Goal: Task Accomplishment & Management: Use online tool/utility

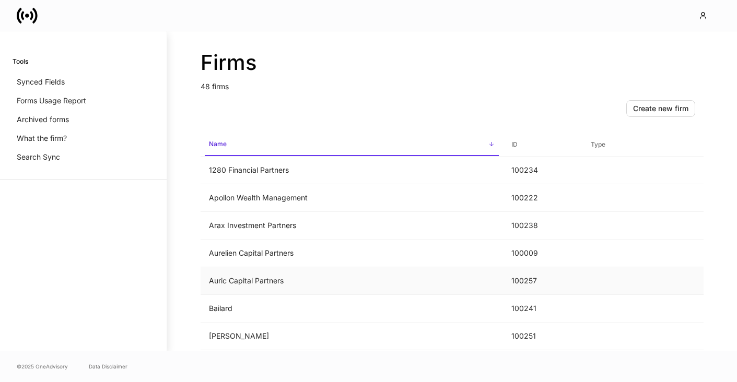
click at [235, 283] on td "Auric Capital Partners" at bounding box center [352, 281] width 302 height 28
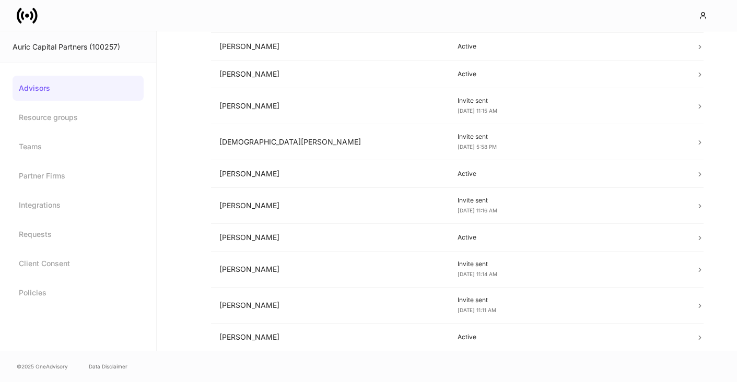
click at [100, 50] on div "Auric Capital Partners (100257)" at bounding box center [78, 47] width 131 height 10
copy div "100257"
click at [72, 204] on link "Integrations" at bounding box center [78, 205] width 131 height 25
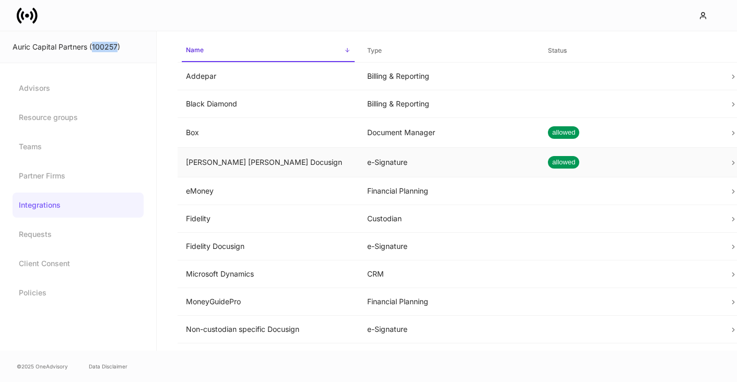
click at [446, 163] on td "e-Signature" at bounding box center [449, 163] width 181 height 30
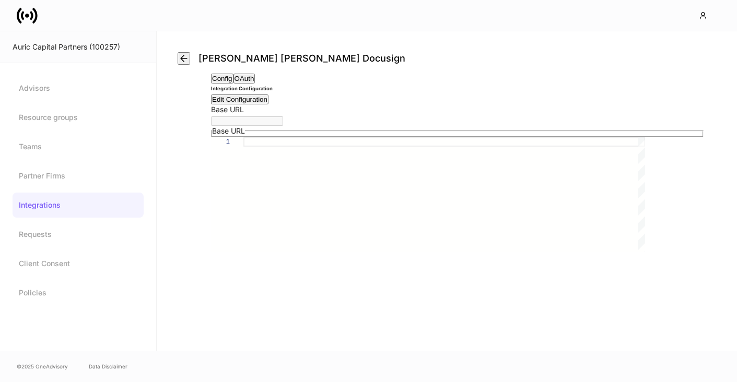
click at [255, 84] on button "OAuth" at bounding box center [244, 79] width 22 height 10
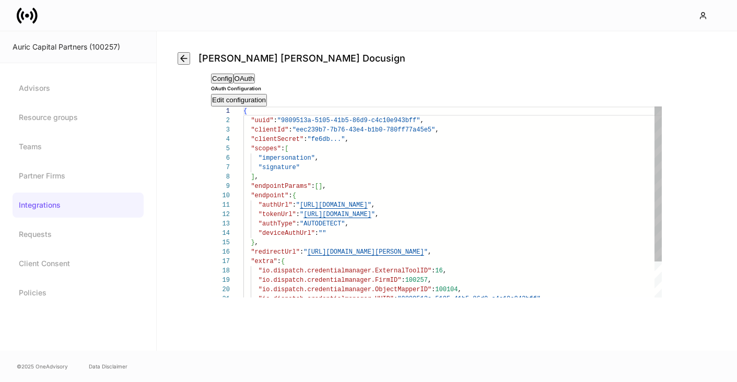
scroll to position [43, 0]
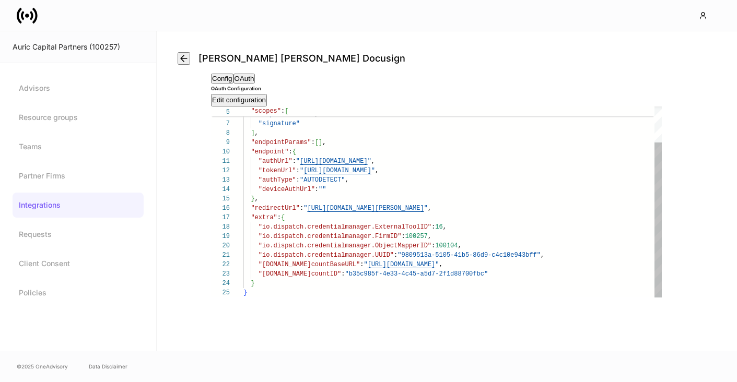
click at [353, 138] on div "] ," at bounding box center [452, 132] width 418 height 9
click at [349, 138] on div "] ," at bounding box center [452, 132] width 418 height 9
click at [255, 74] on button "OAuth" at bounding box center [244, 79] width 22 height 10
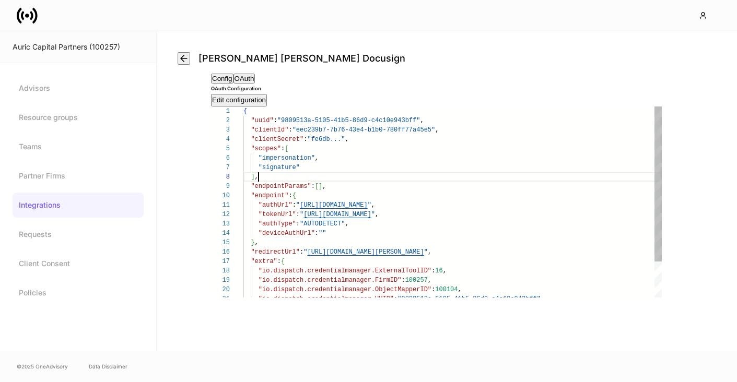
click at [459, 154] on div ""scopes" : [" at bounding box center [452, 148] width 418 height 9
click at [424, 172] on div ""signature"" at bounding box center [452, 167] width 418 height 9
type textarea "**********"
